Goal: Task Accomplishment & Management: Use online tool/utility

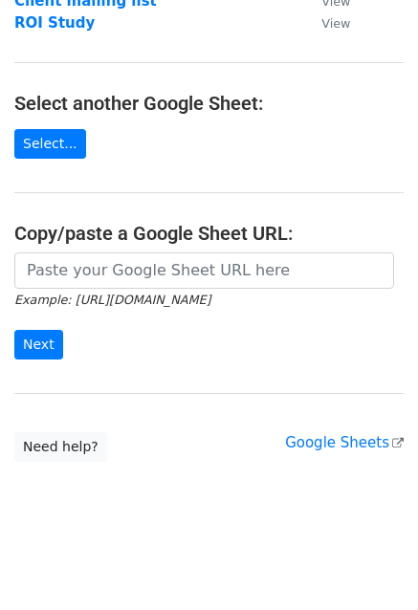
scroll to position [277, 0]
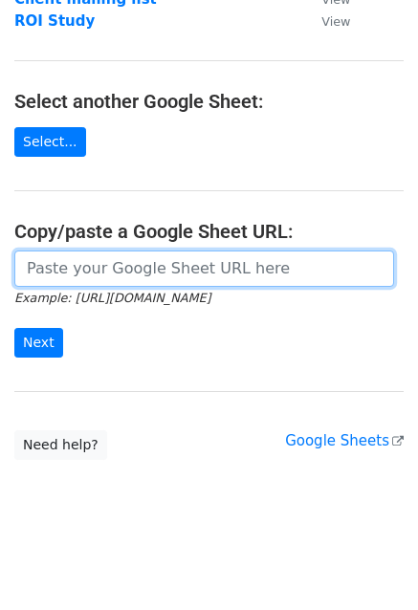
click at [50, 266] on input "url" at bounding box center [204, 269] width 380 height 36
paste input "[URL][DOMAIN_NAME]"
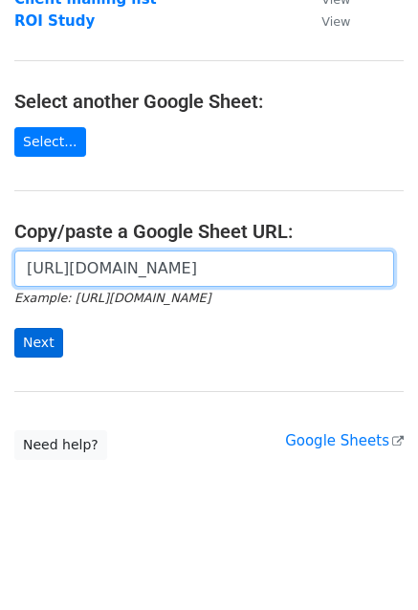
scroll to position [0, 584]
type input "[URL][DOMAIN_NAME]"
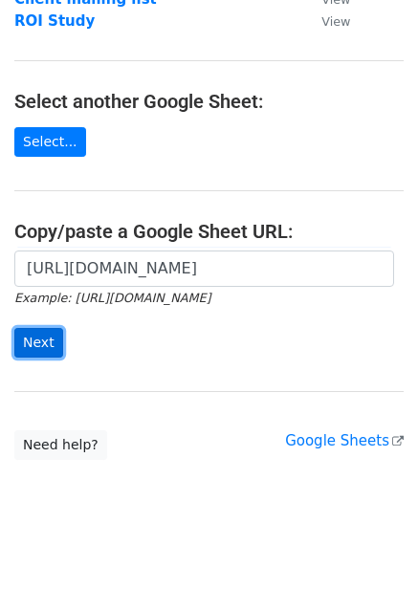
click at [42, 338] on input "Next" at bounding box center [38, 343] width 49 height 30
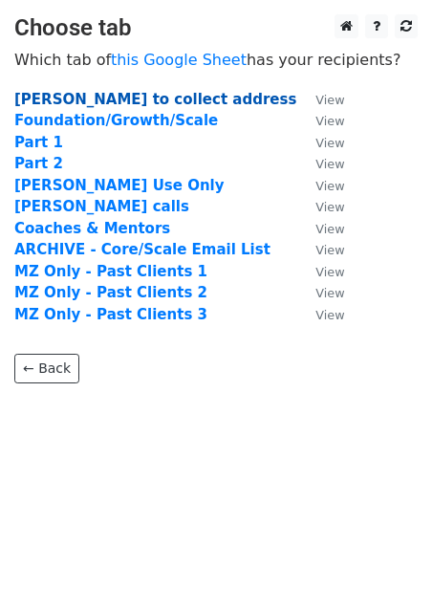
click at [90, 96] on strong "Michael to collect address" at bounding box center [155, 99] width 282 height 17
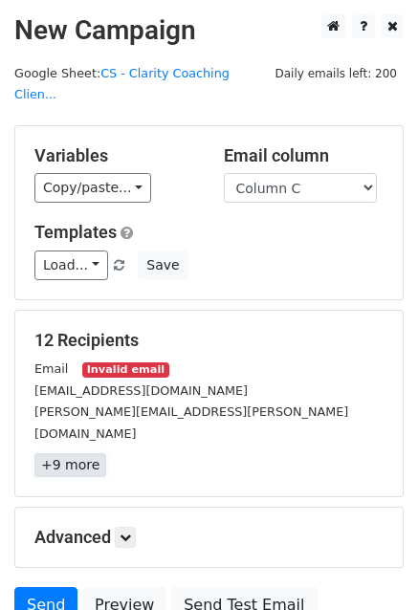
click at [86, 453] on link "+9 more" at bounding box center [70, 465] width 72 height 24
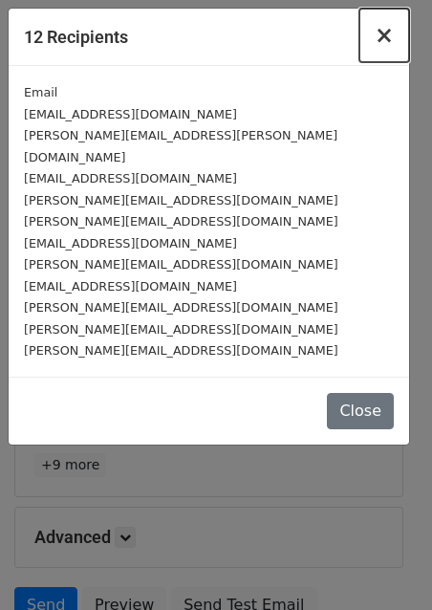
click at [385, 30] on span "×" at bounding box center [384, 35] width 19 height 27
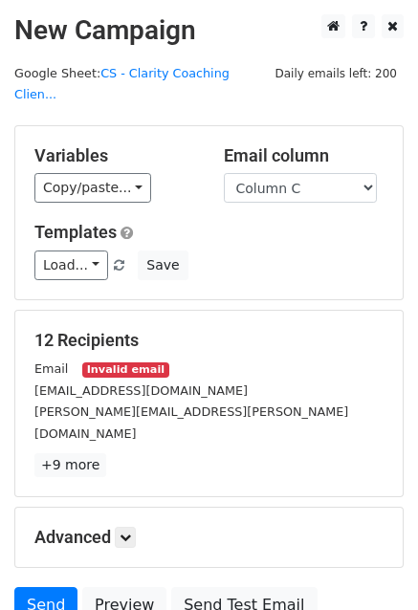
click at [122, 362] on small "Invalid email" at bounding box center [125, 370] width 86 height 16
click at [87, 453] on link "+9 more" at bounding box center [70, 465] width 72 height 24
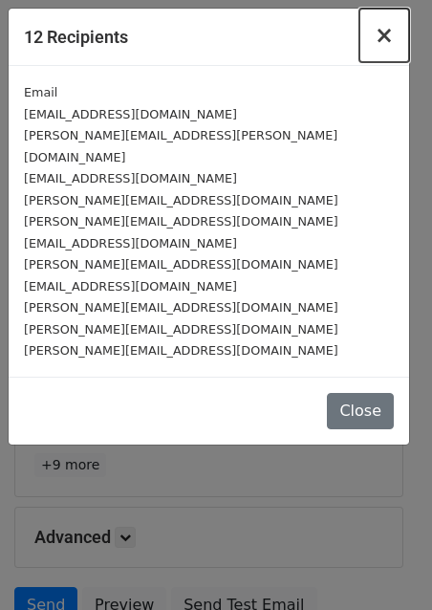
click at [385, 33] on span "×" at bounding box center [384, 35] width 19 height 27
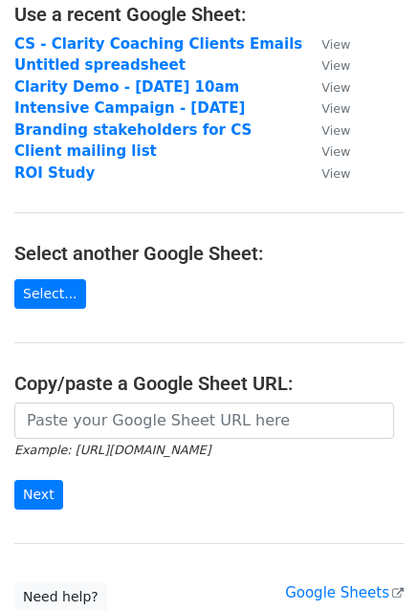
scroll to position [277, 0]
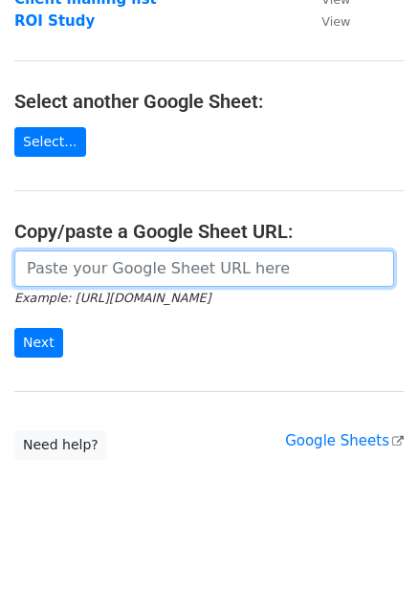
click at [98, 271] on input "url" at bounding box center [204, 269] width 380 height 36
paste input "https://docs.google.com/spreadsheets/d/1tXzO6bqmC0bbDBnvrKEDvyPNhPfQQCtOtCxcPNP…"
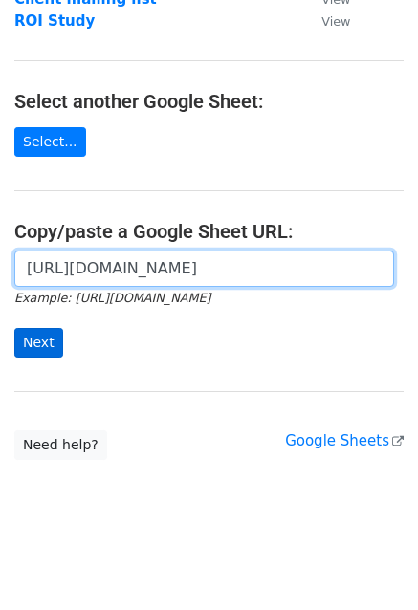
type input "https://docs.google.com/spreadsheets/d/1tXzO6bqmC0bbDBnvrKEDvyPNhPfQQCtOtCxcPNP…"
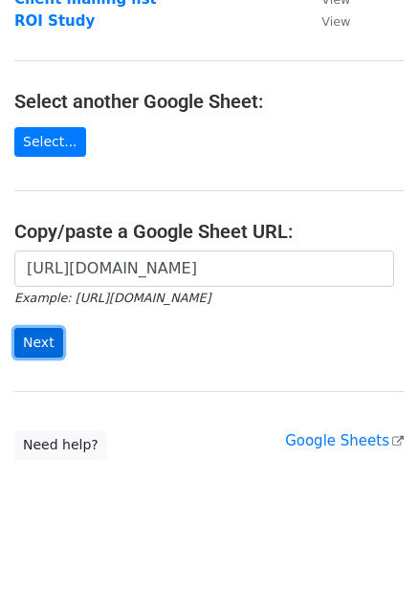
click at [33, 329] on input "Next" at bounding box center [38, 343] width 49 height 30
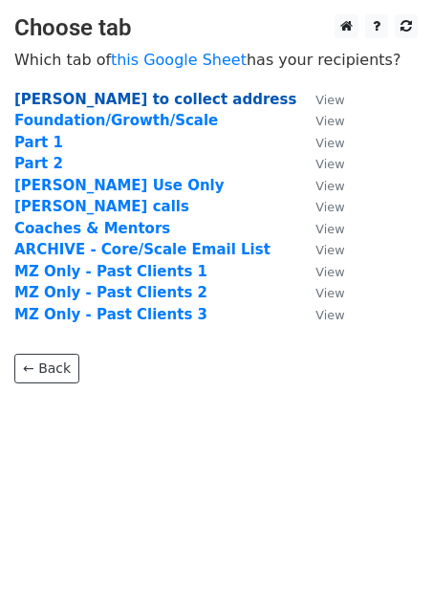
click at [115, 95] on strong "[PERSON_NAME] to collect address" at bounding box center [155, 99] width 282 height 17
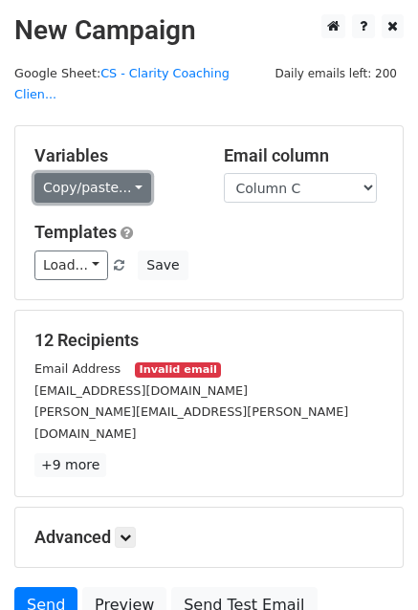
click at [98, 175] on link "Copy/paste..." at bounding box center [92, 188] width 117 height 30
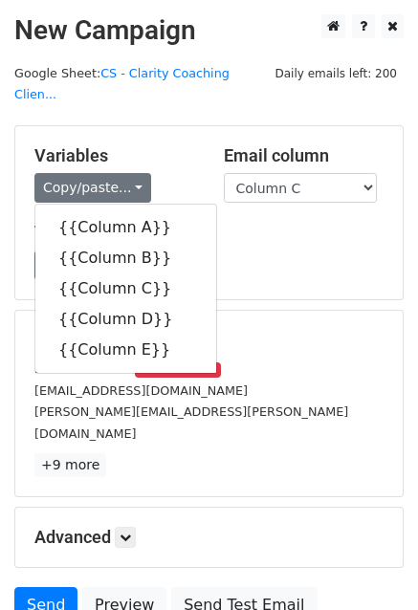
click at [309, 358] on div "Email Address Invalid email" at bounding box center [209, 369] width 378 height 22
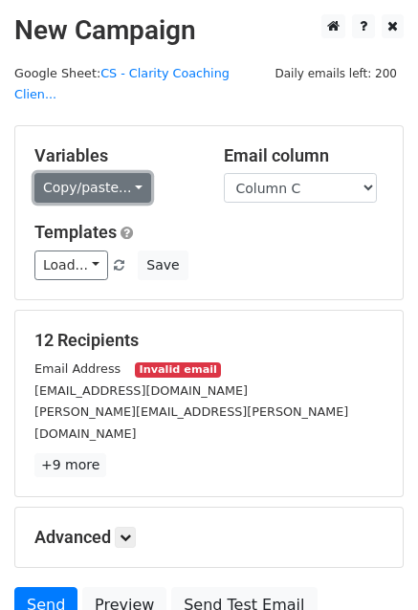
click at [91, 173] on link "Copy/paste..." at bounding box center [92, 188] width 117 height 30
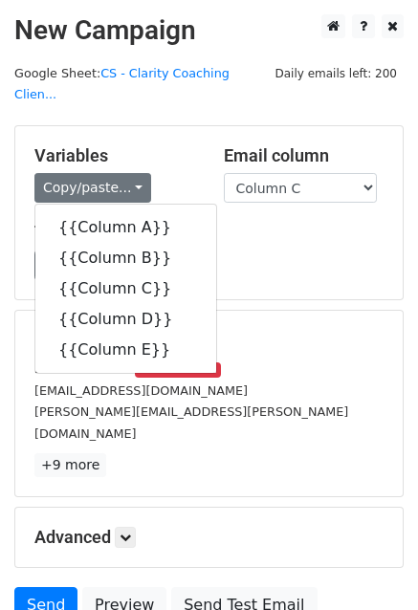
click at [278, 330] on h5 "12 Recipients" at bounding box center [208, 340] width 349 height 21
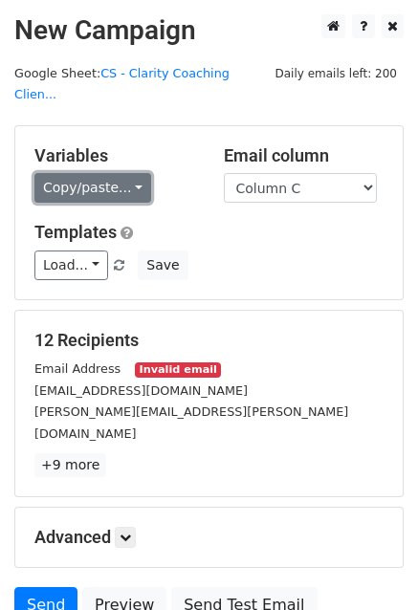
click at [119, 173] on link "Copy/paste..." at bounding box center [92, 188] width 117 height 30
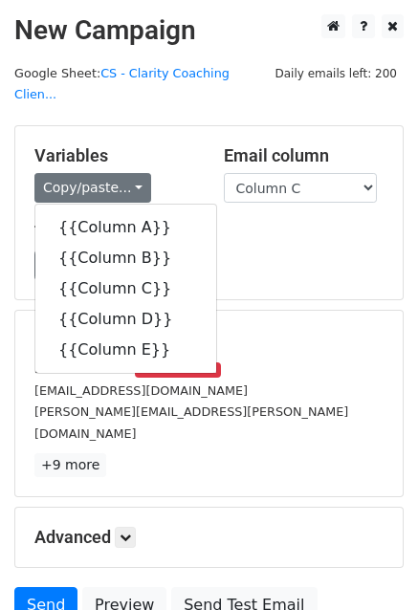
click at [178, 145] on h5 "Variables" at bounding box center [114, 155] width 161 height 21
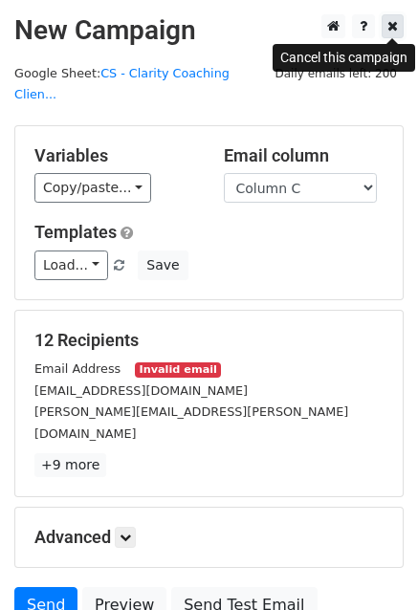
click at [391, 31] on icon at bounding box center [392, 25] width 11 height 13
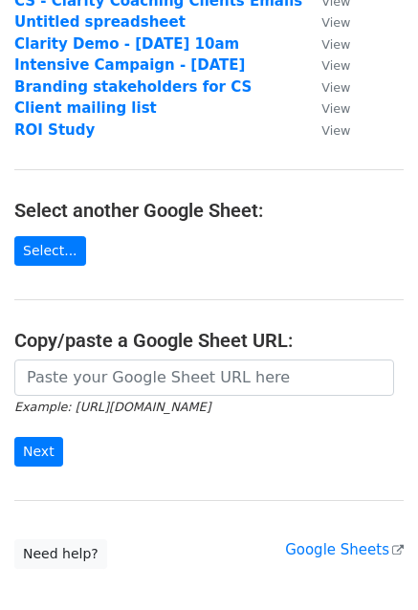
scroll to position [191, 0]
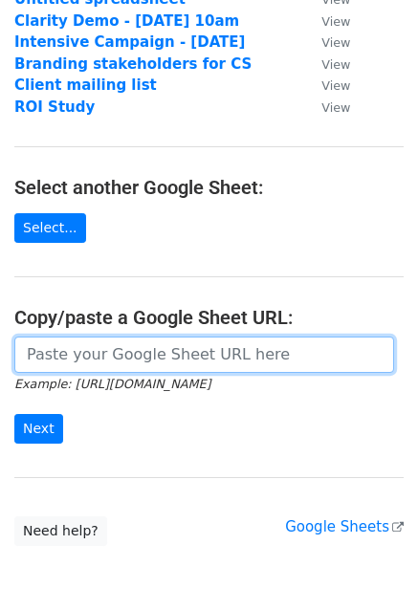
click at [38, 357] on input "url" at bounding box center [204, 355] width 380 height 36
paste input "https://docs.google.com/spreadsheets/d/1tXzO6bqmC0bbDBnvrKEDvyPNhPfQQCtOtCxcPNP…"
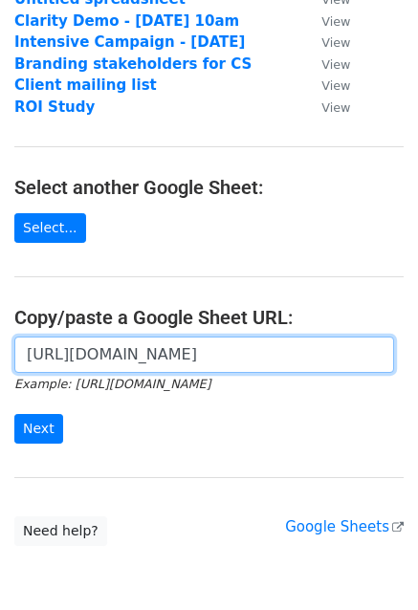
scroll to position [0, 584]
type input "https://docs.google.com/spreadsheets/d/1tXzO6bqmC0bbDBnvrKEDvyPNhPfQQCtOtCxcPNP…"
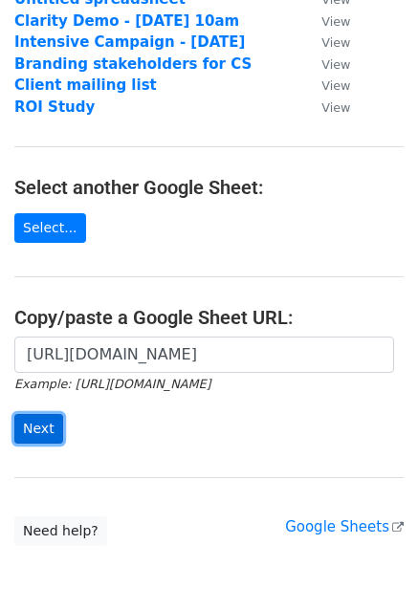
click at [50, 424] on input "Next" at bounding box center [38, 429] width 49 height 30
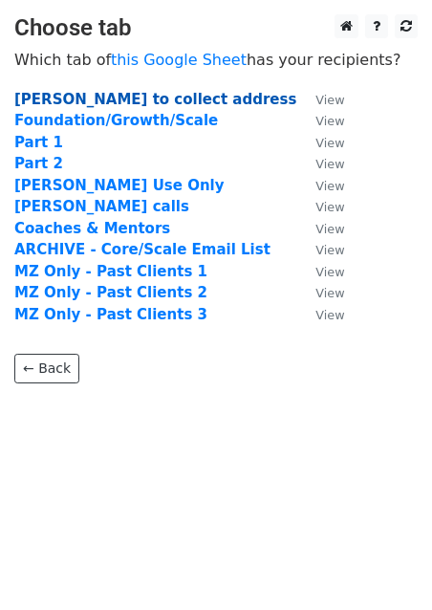
click at [100, 99] on strong "[PERSON_NAME] to collect address" at bounding box center [155, 99] width 282 height 17
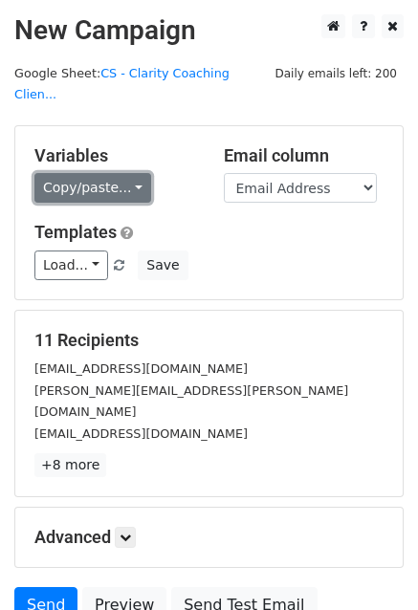
click at [74, 173] on link "Copy/paste..." at bounding box center [92, 188] width 117 height 30
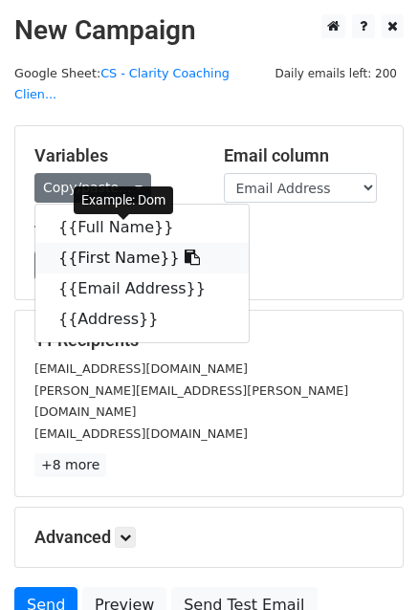
click at [94, 243] on link "{{First Name}}" at bounding box center [141, 258] width 213 height 31
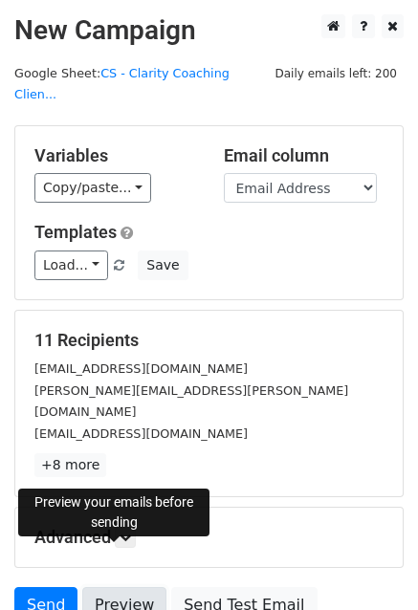
click at [124, 587] on link "Preview" at bounding box center [124, 605] width 84 height 36
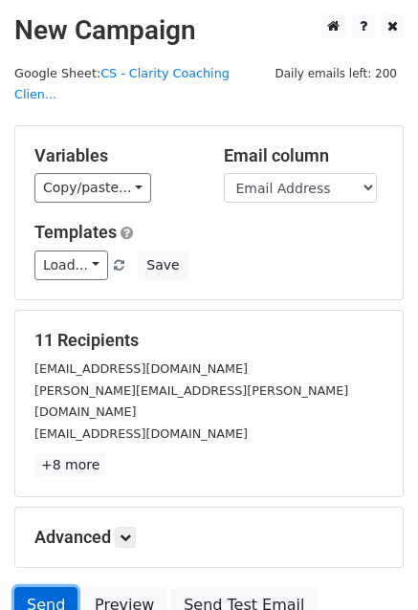
click at [55, 587] on link "Send" at bounding box center [45, 605] width 63 height 36
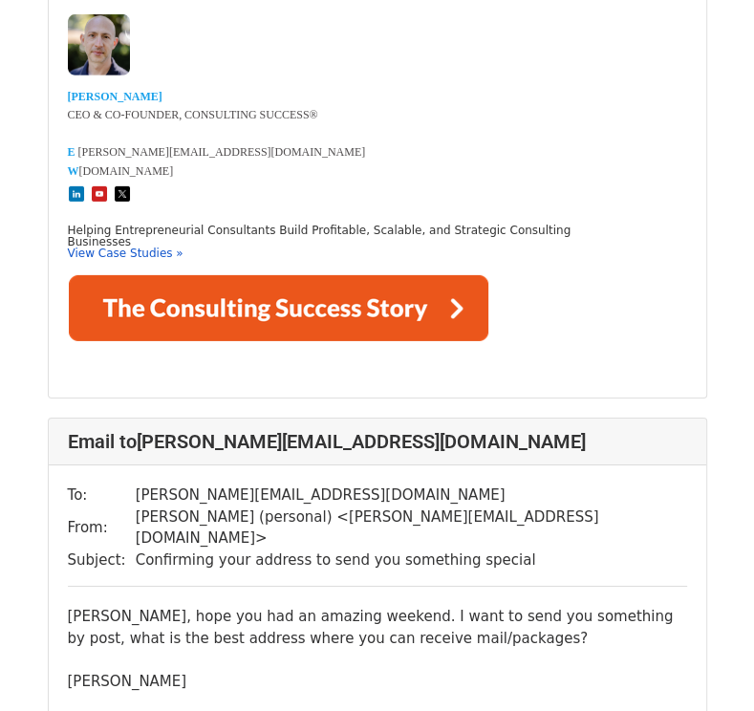
scroll to position [7026, 0]
